Goal: Task Accomplishment & Management: Manage account settings

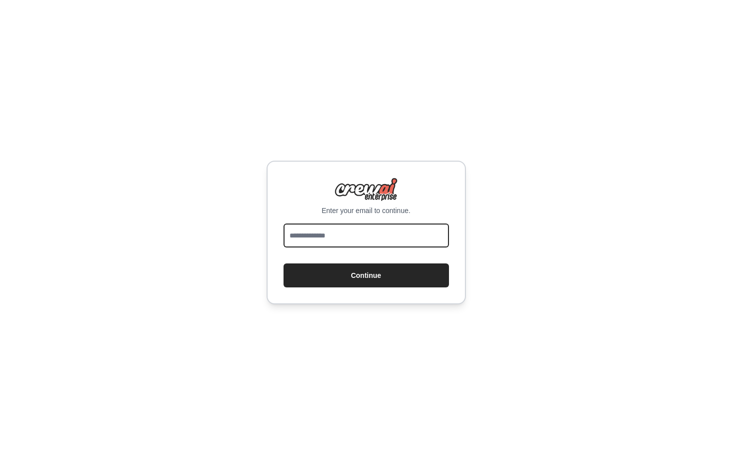
click at [347, 239] on input "email" at bounding box center [366, 235] width 165 height 24
type input "**********"
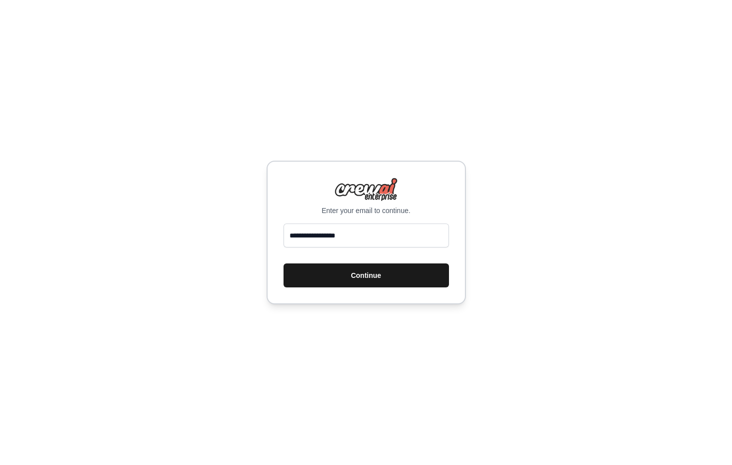
click at [365, 277] on button "Continue" at bounding box center [366, 275] width 165 height 24
